Goal: Transaction & Acquisition: Purchase product/service

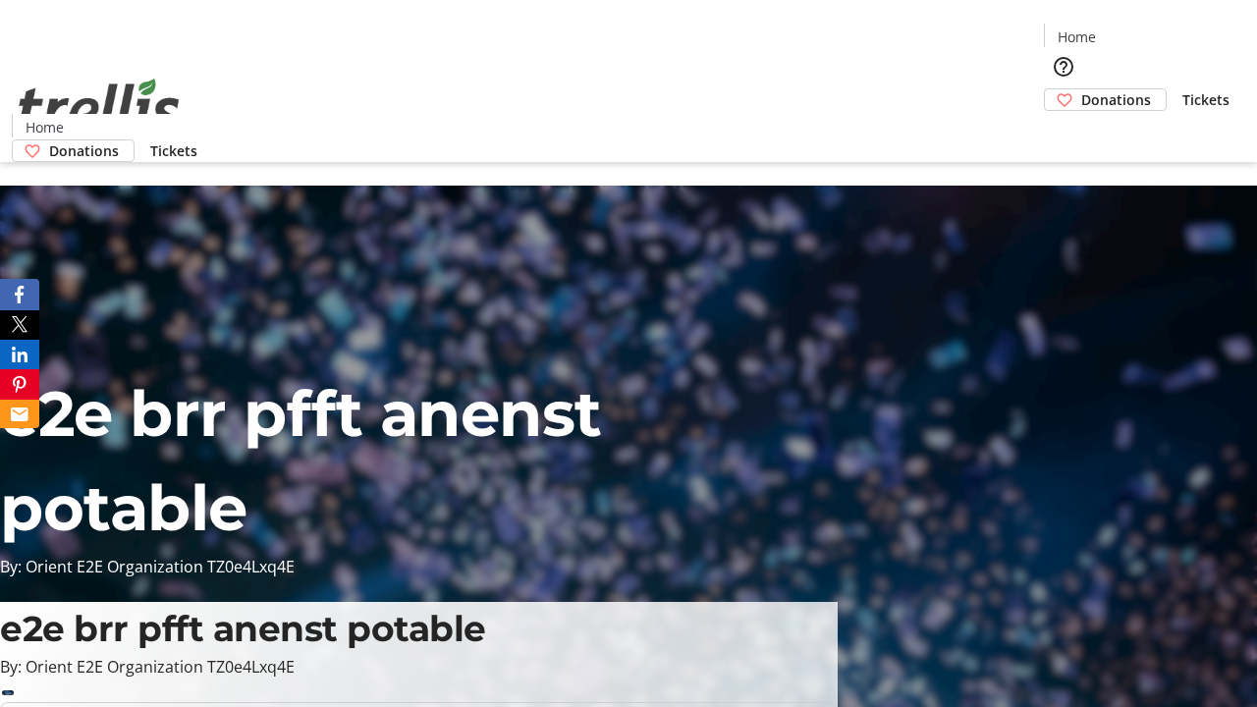
click at [1081, 89] on span "Donations" at bounding box center [1116, 99] width 70 height 21
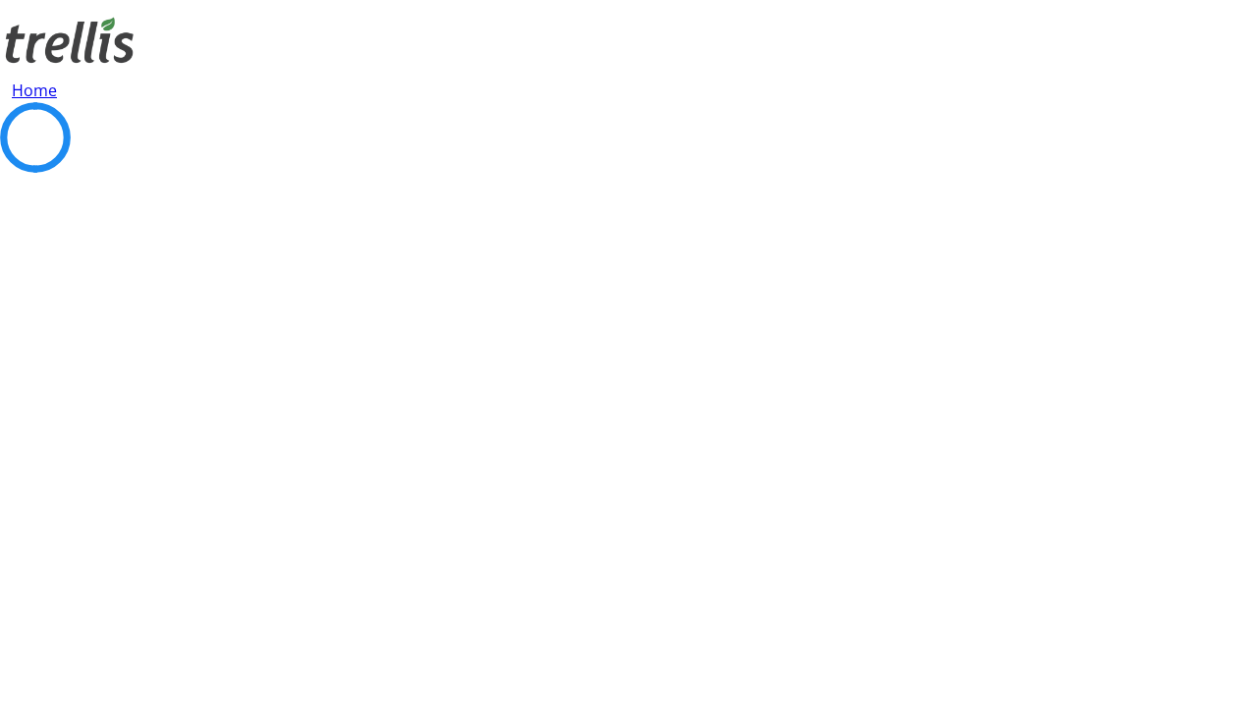
select select "CA"
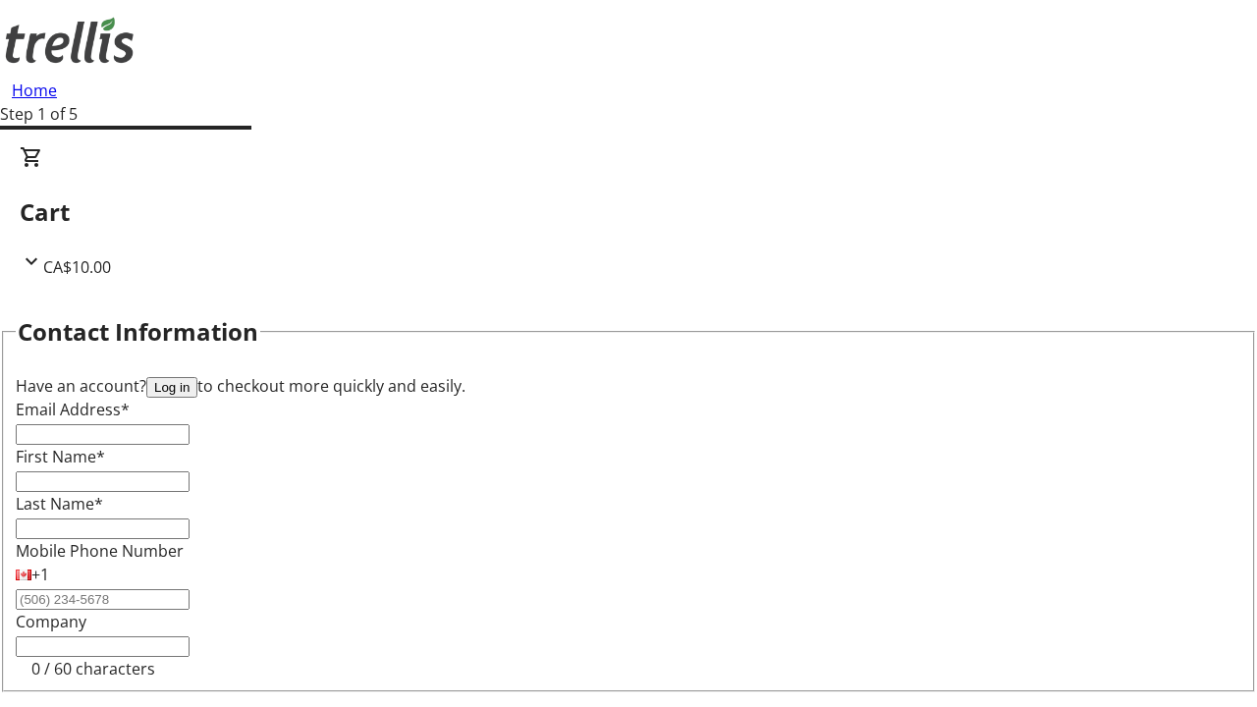
click at [197, 377] on button "Log in" at bounding box center [171, 387] width 51 height 21
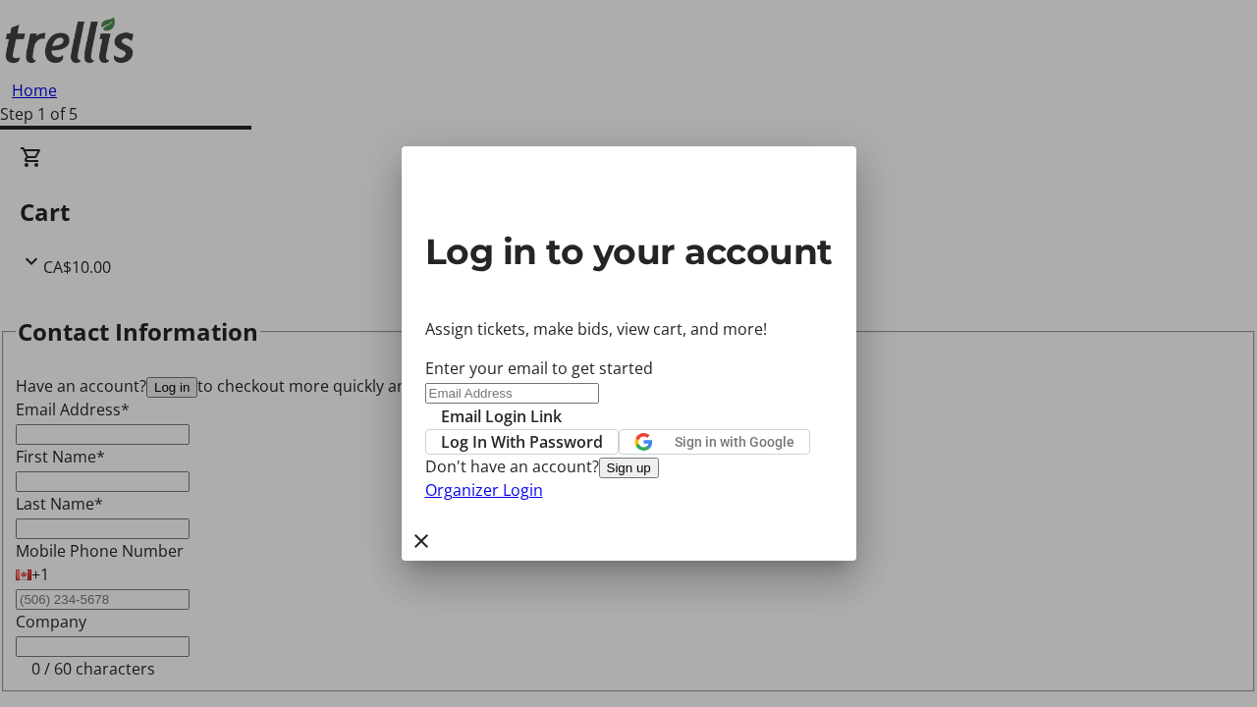
click at [603, 430] on span "Log In With Password" at bounding box center [522, 442] width 162 height 24
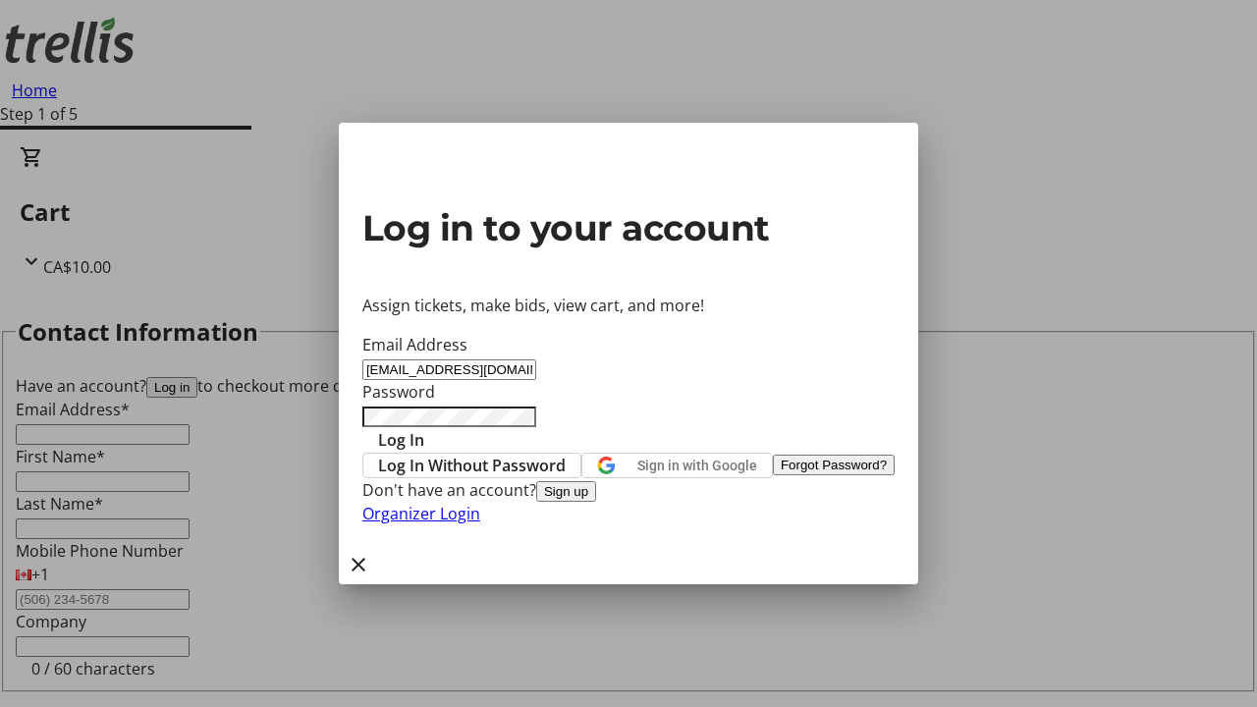
type input "[EMAIL_ADDRESS][DOMAIN_NAME]"
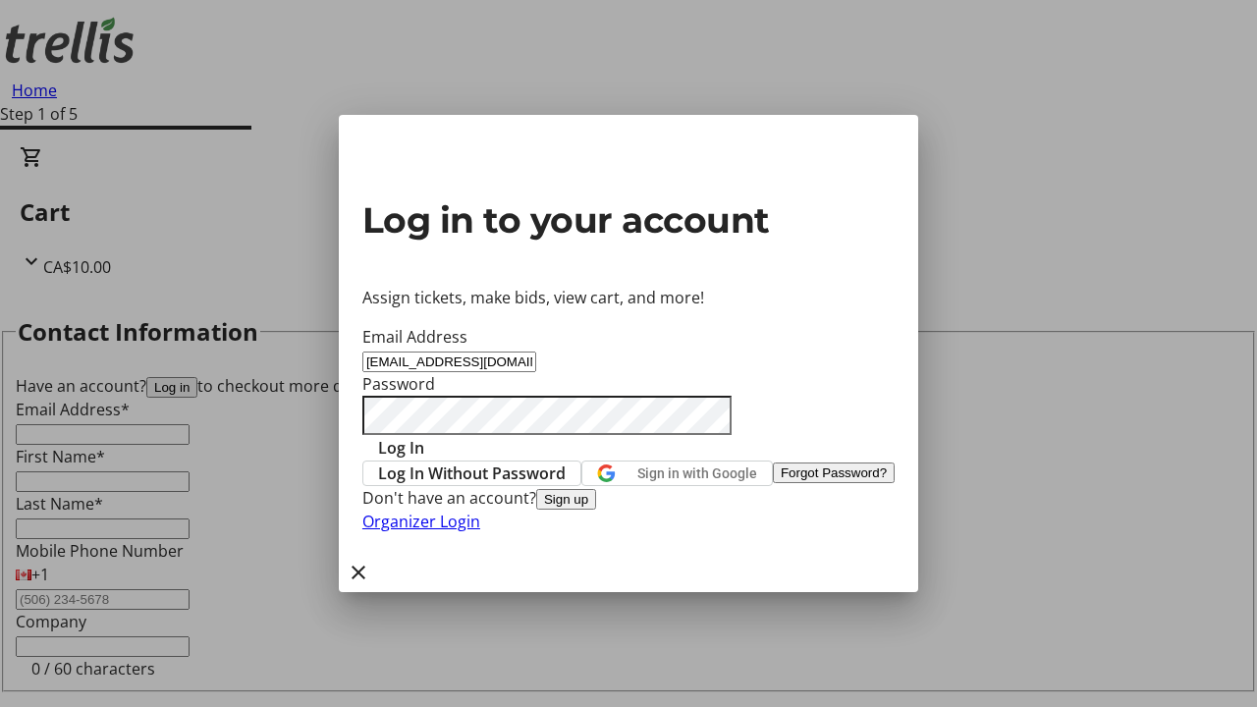
click at [424, 436] on span "Log In" at bounding box center [401, 448] width 46 height 24
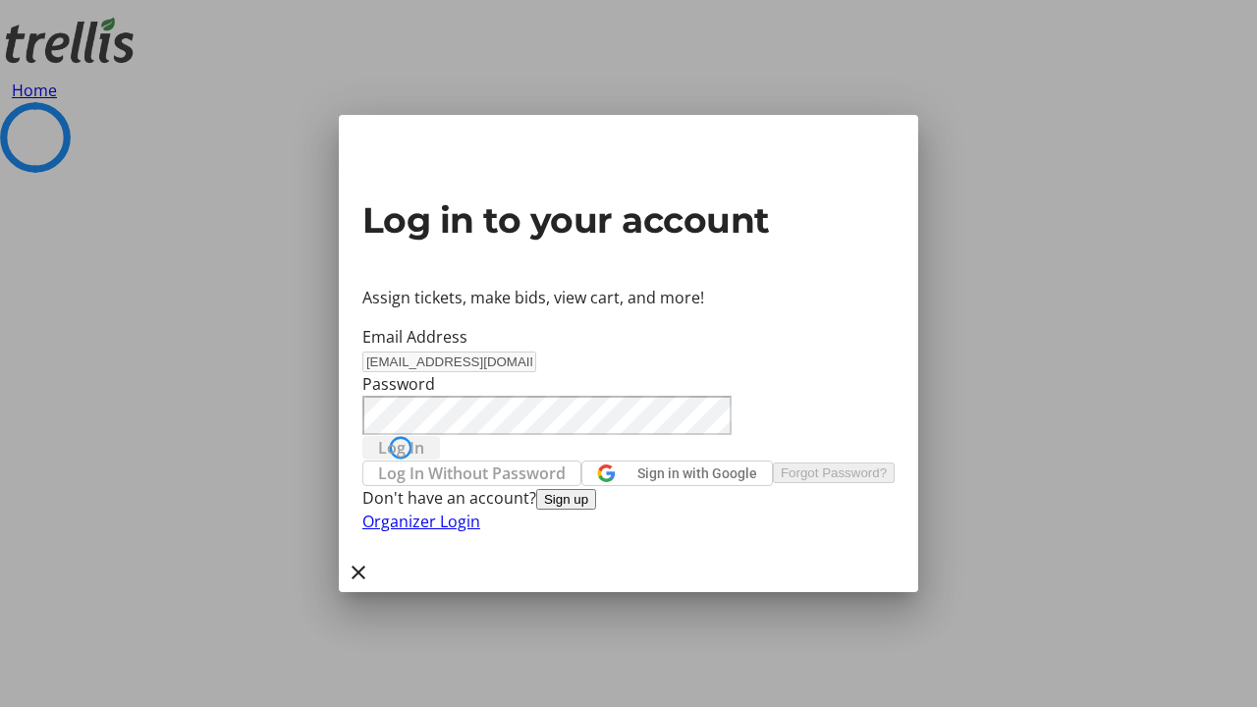
select select "CA"
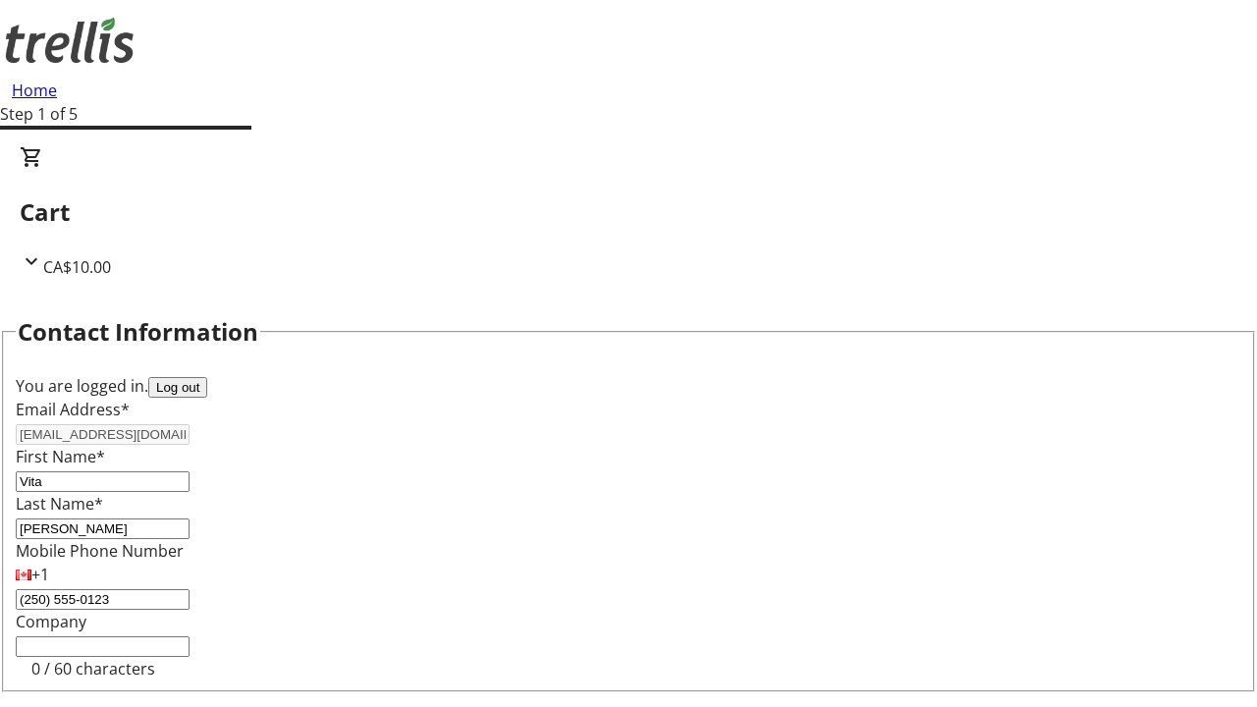
type input "[STREET_ADDRESS][PERSON_NAME]"
type input "Kelowna"
select select "BC"
type input "Kelowna"
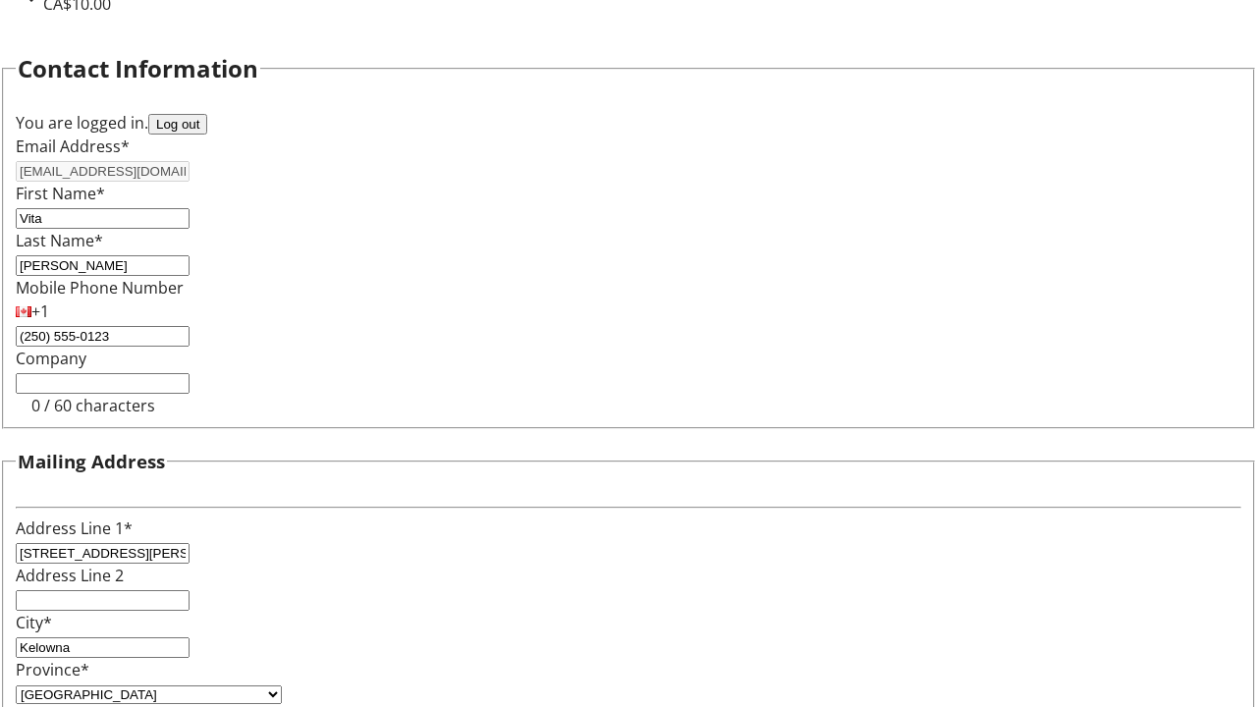
type input "V1Y 0C2"
select select "BC"
select select "CA"
